Goal: Task Accomplishment & Management: Complete application form

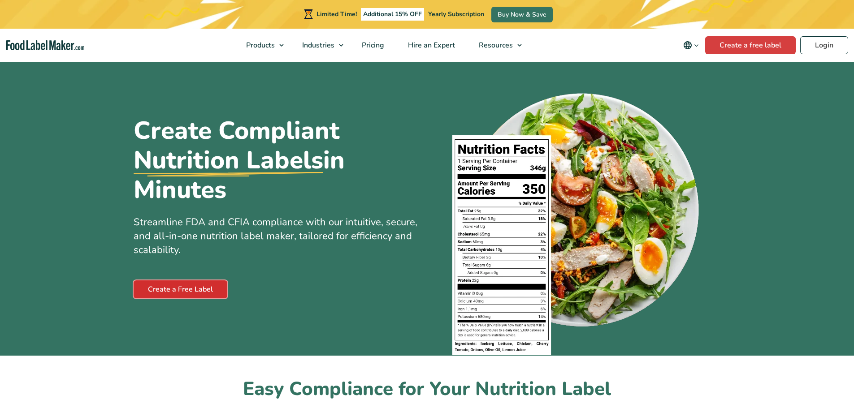
click at [170, 286] on link "Create a Free Label" at bounding box center [181, 290] width 94 height 18
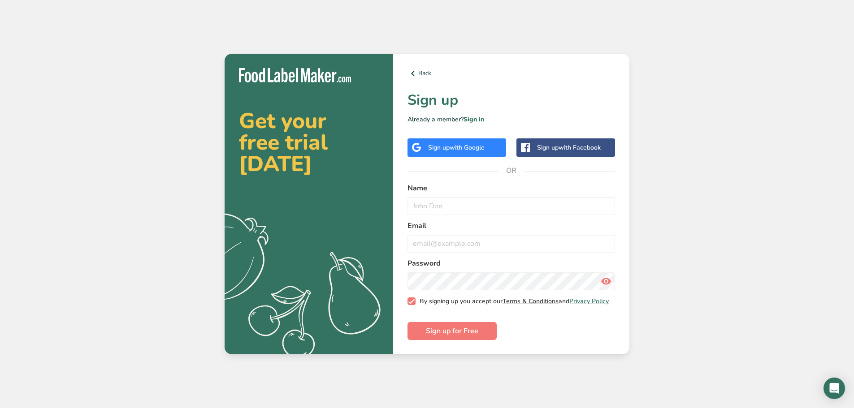
click at [521, 297] on link "Terms & Conditions" at bounding box center [530, 301] width 56 height 9
